Goal: Find specific page/section: Find specific page/section

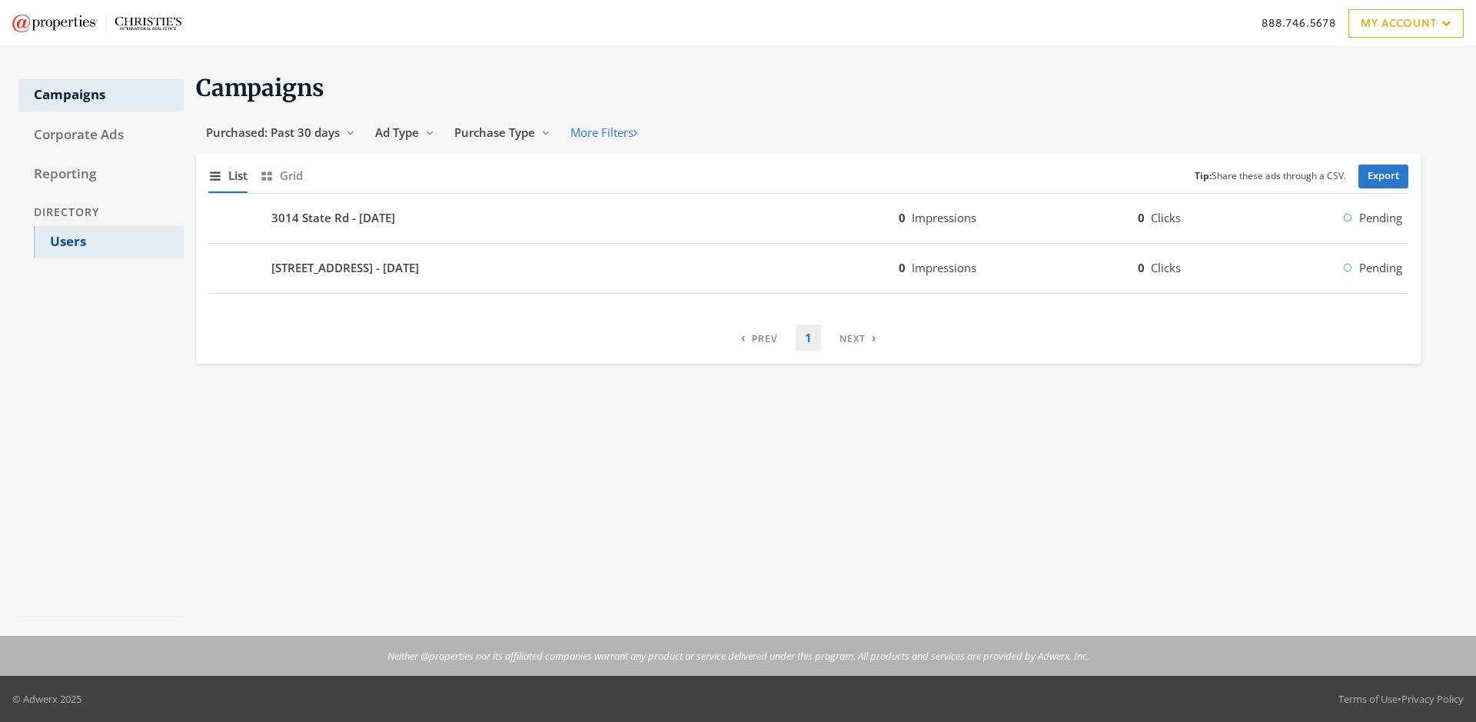
click at [108, 242] on link "Users" at bounding box center [109, 242] width 150 height 32
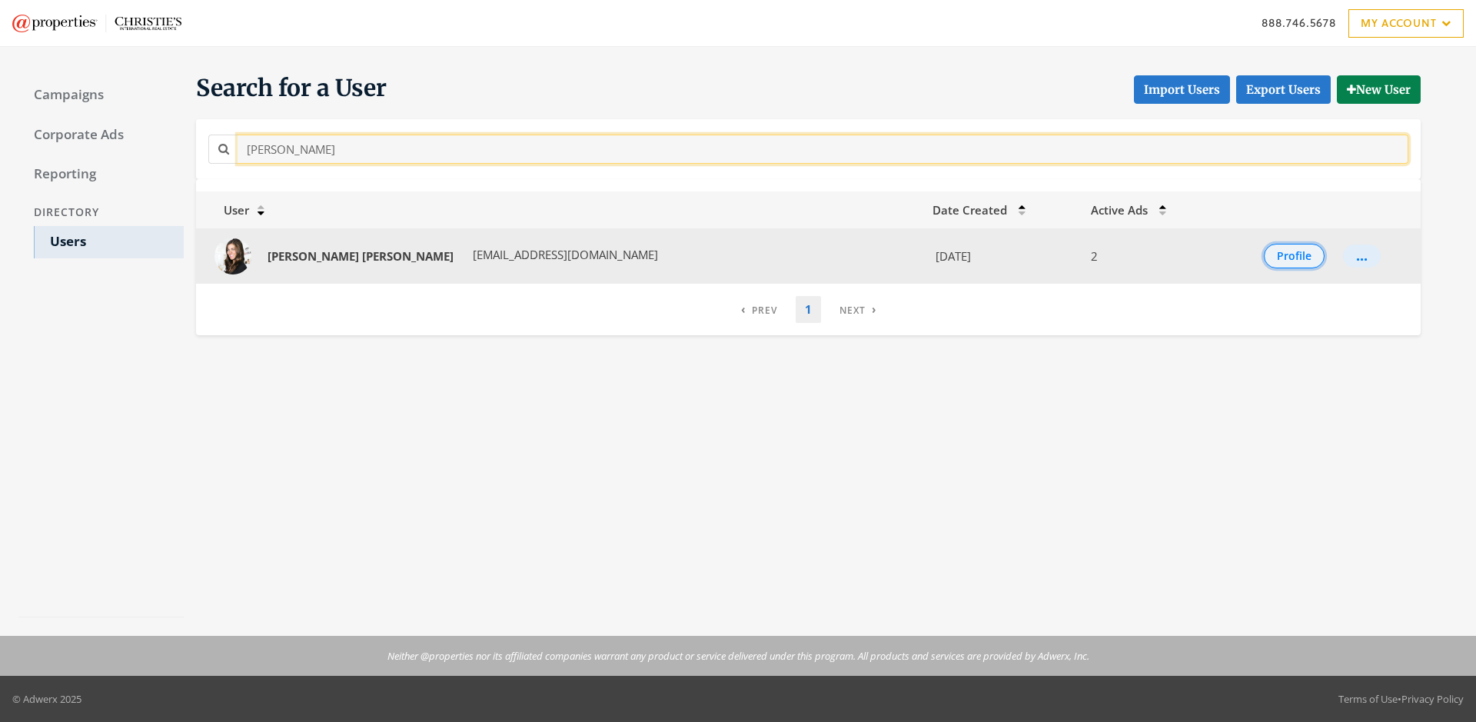
type input "[PERSON_NAME]"
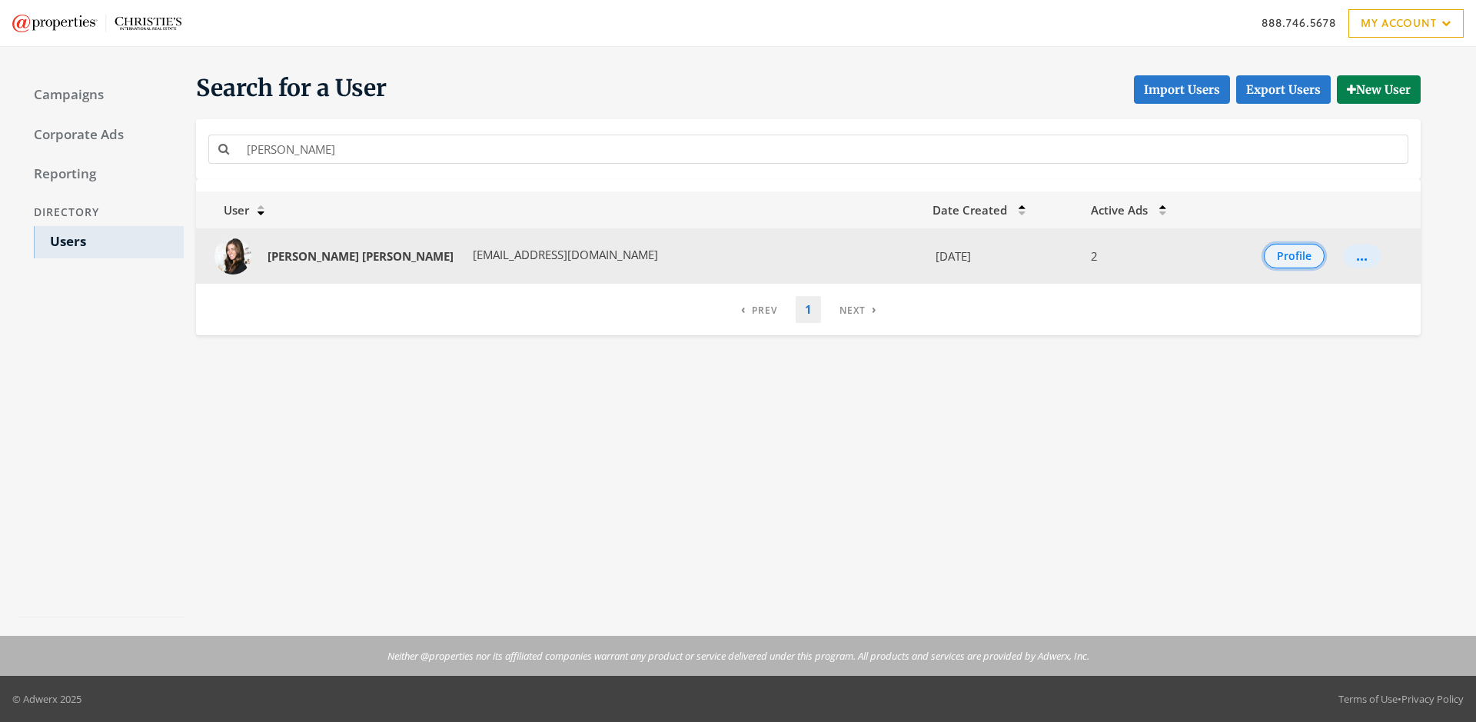
click at [1278, 256] on button "Profile" at bounding box center [1294, 256] width 61 height 25
